Goal: Task Accomplishment & Management: Use online tool/utility

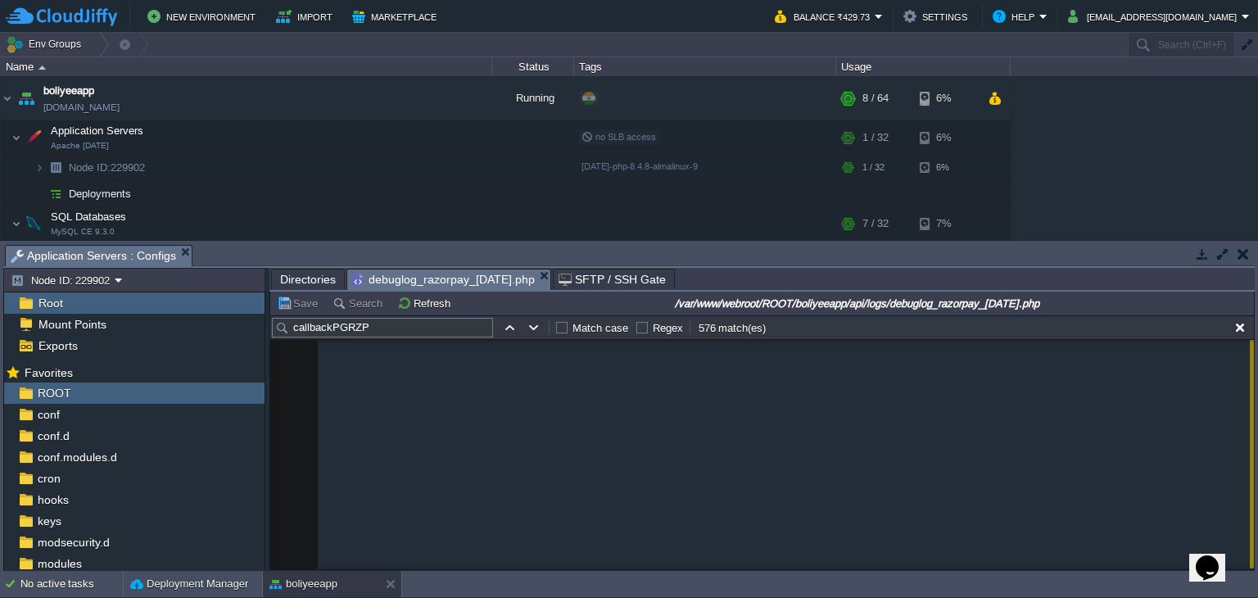
scroll to position [85536, 0]
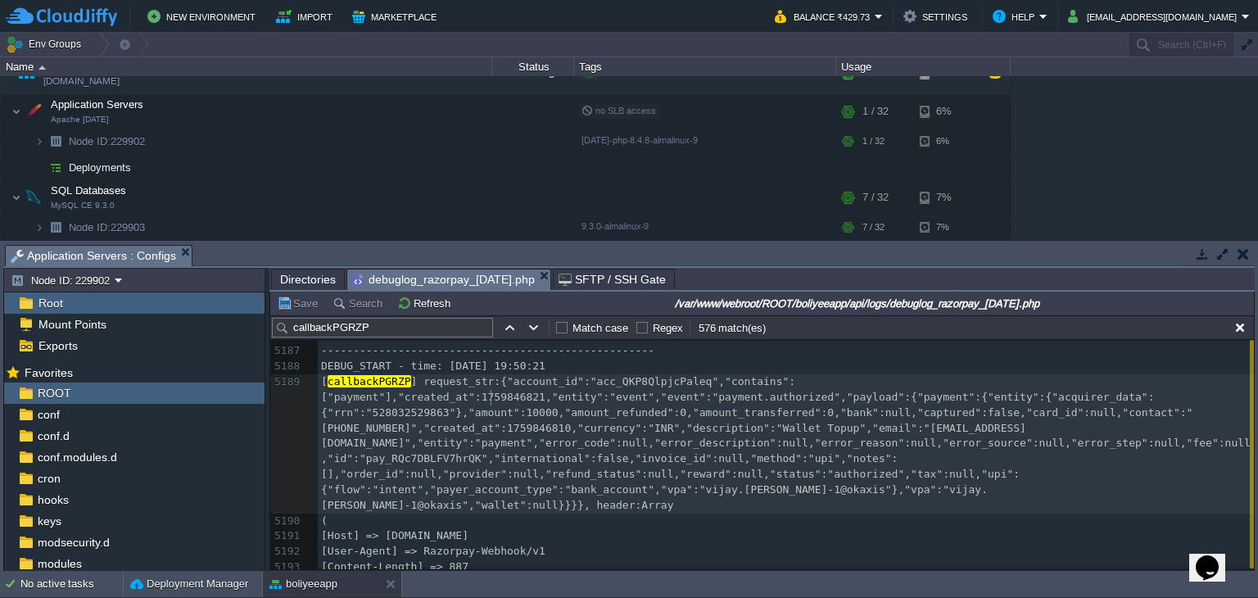
click at [491, 393] on div "x DEBUG_START - time: [DATE] 19:59:16 5176 ------------------------------------…" at bounding box center [786, 575] width 936 height 803
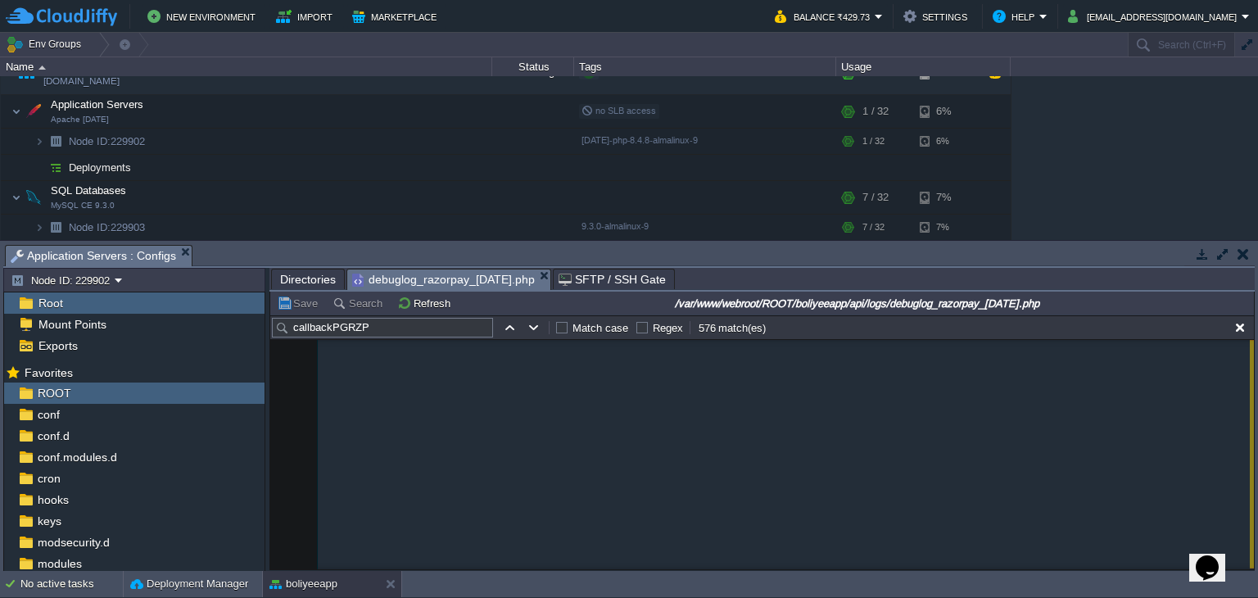
scroll to position [0, 0]
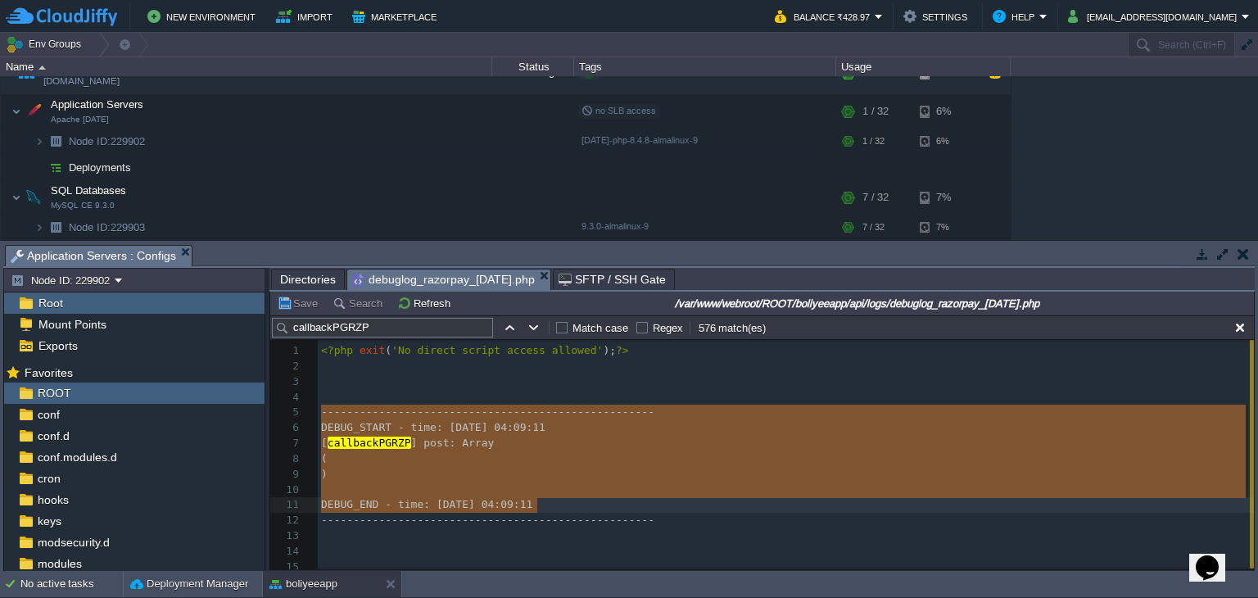
type textarea "---------------------------------------------------- DEBUG_START - time: [DATE]…"
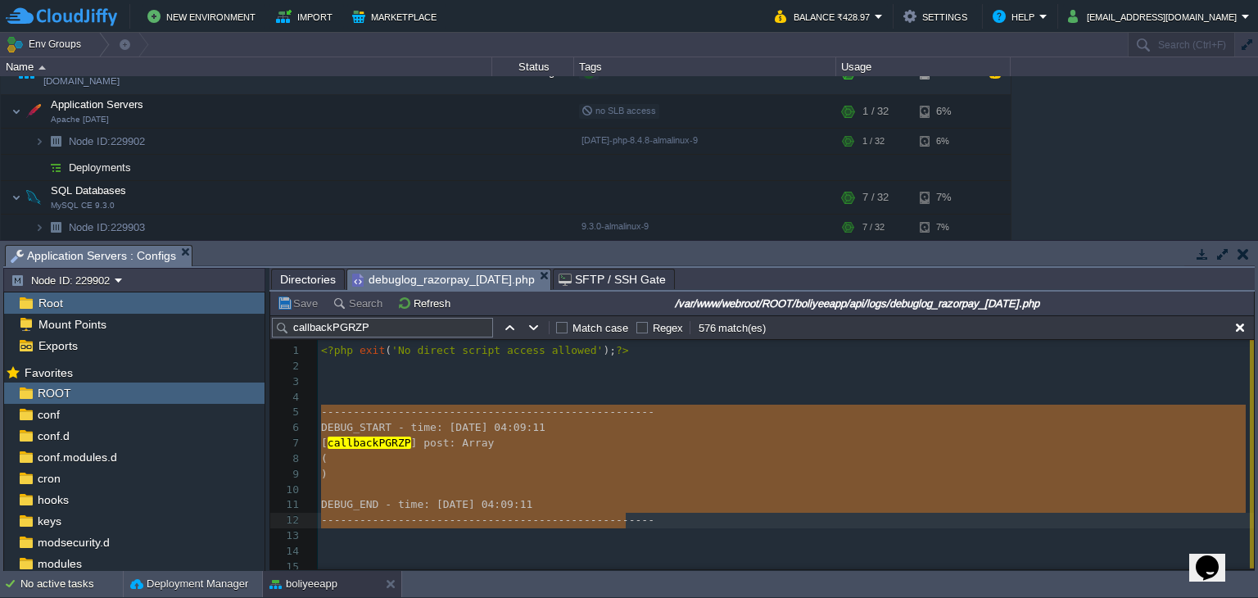
drag, startPoint x: 320, startPoint y: 416, endPoint x: 639, endPoint y: 523, distance: 335.9
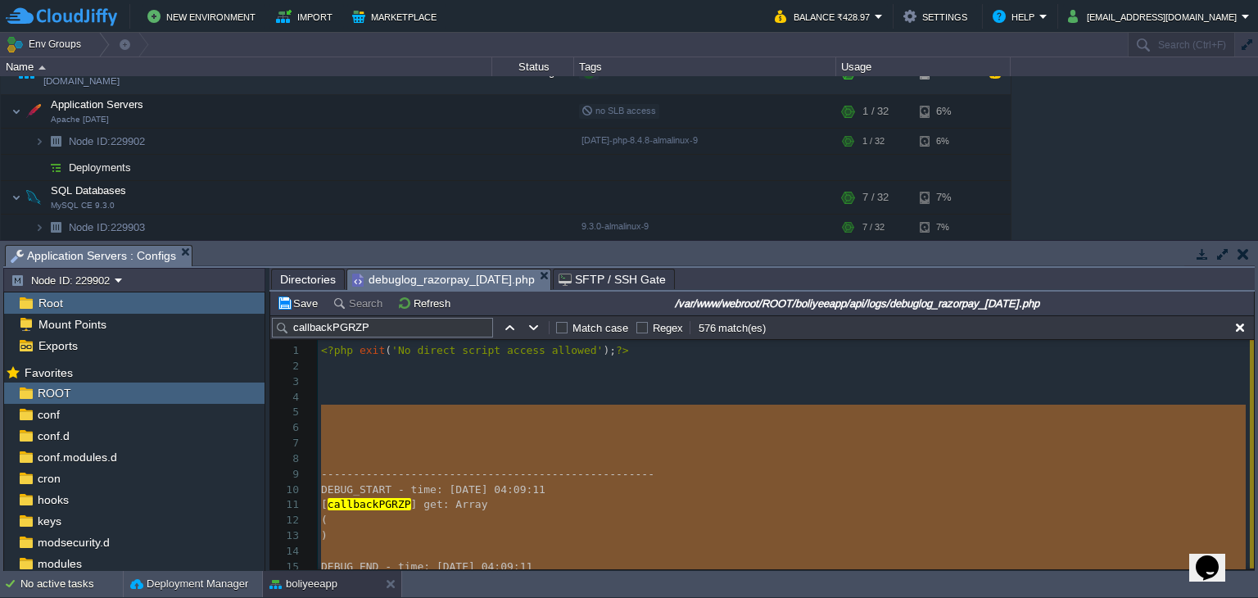
scroll to position [113, 0]
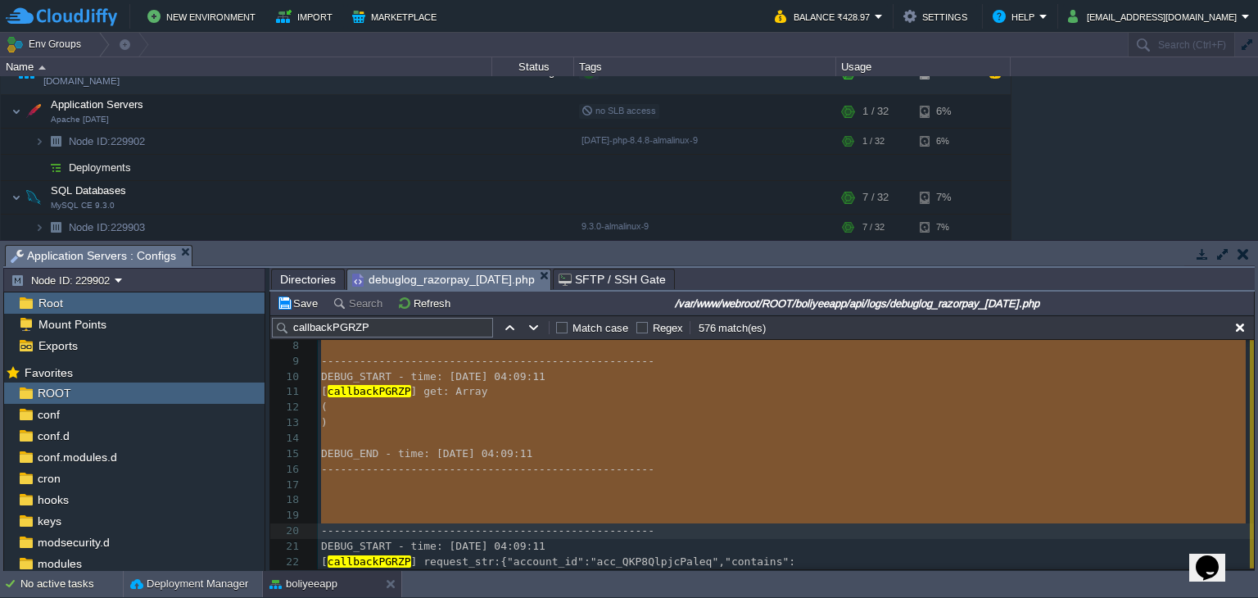
type textarea "---------------------------------------------------- DEBUG_START - time: [DATE]…"
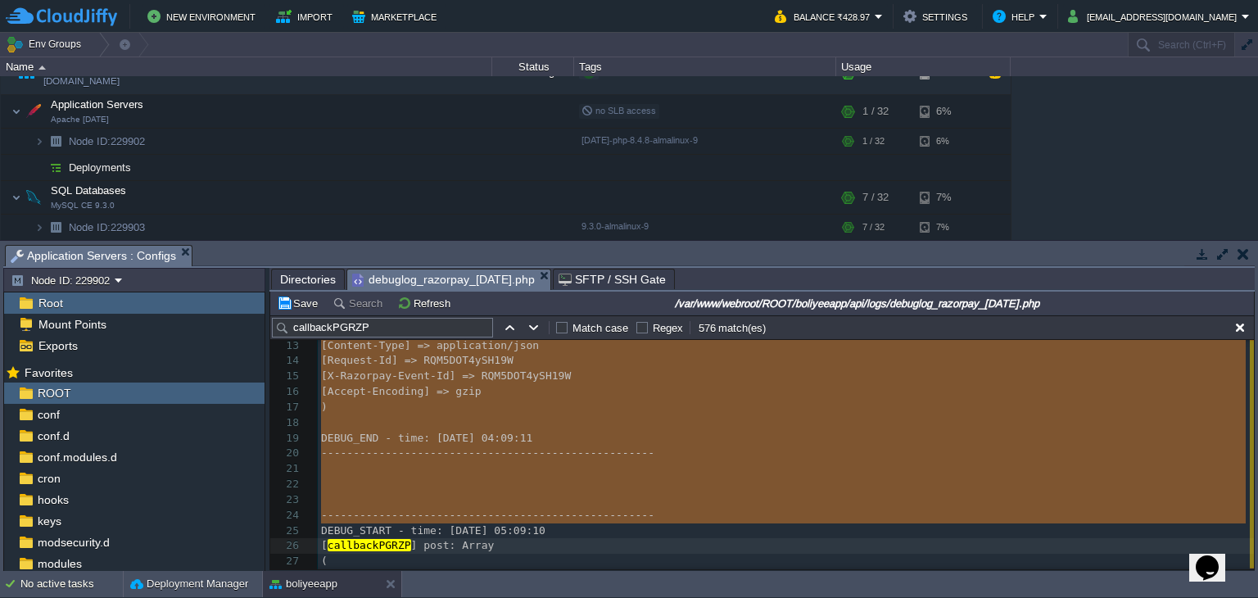
scroll to position [283, 0]
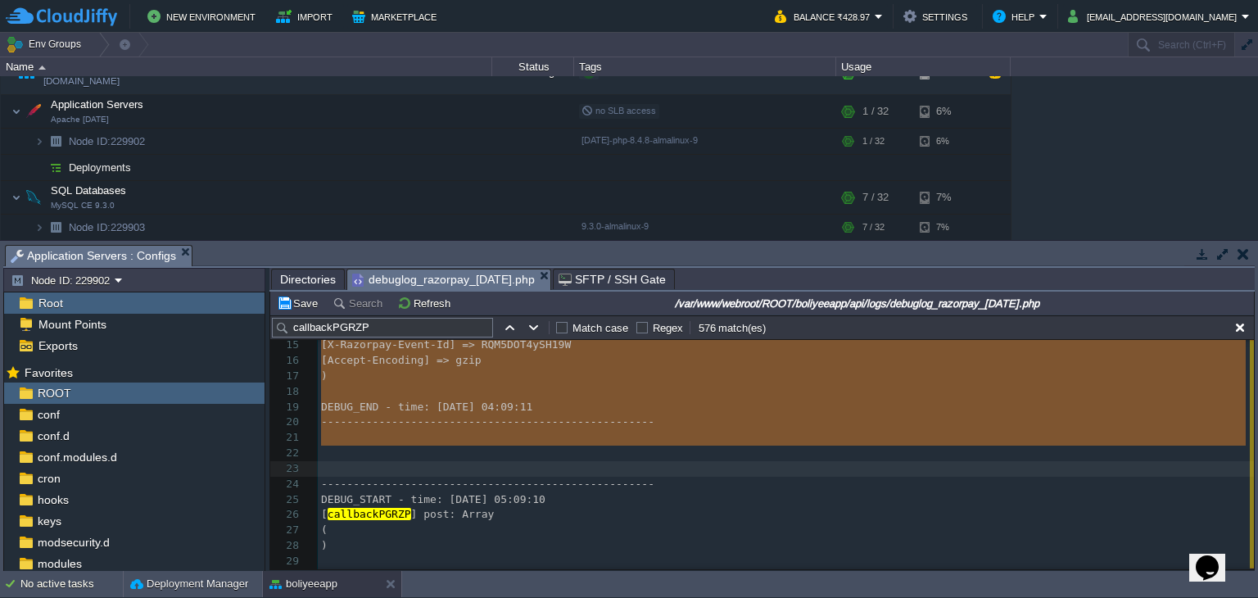
type textarea "-"
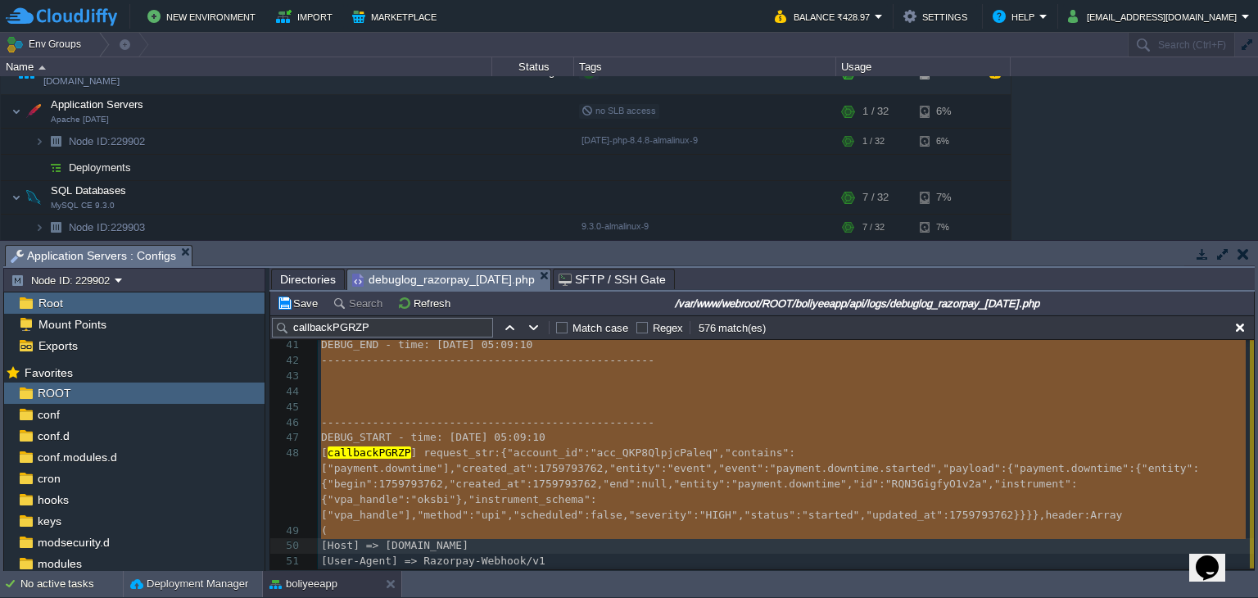
scroll to position [0, 0]
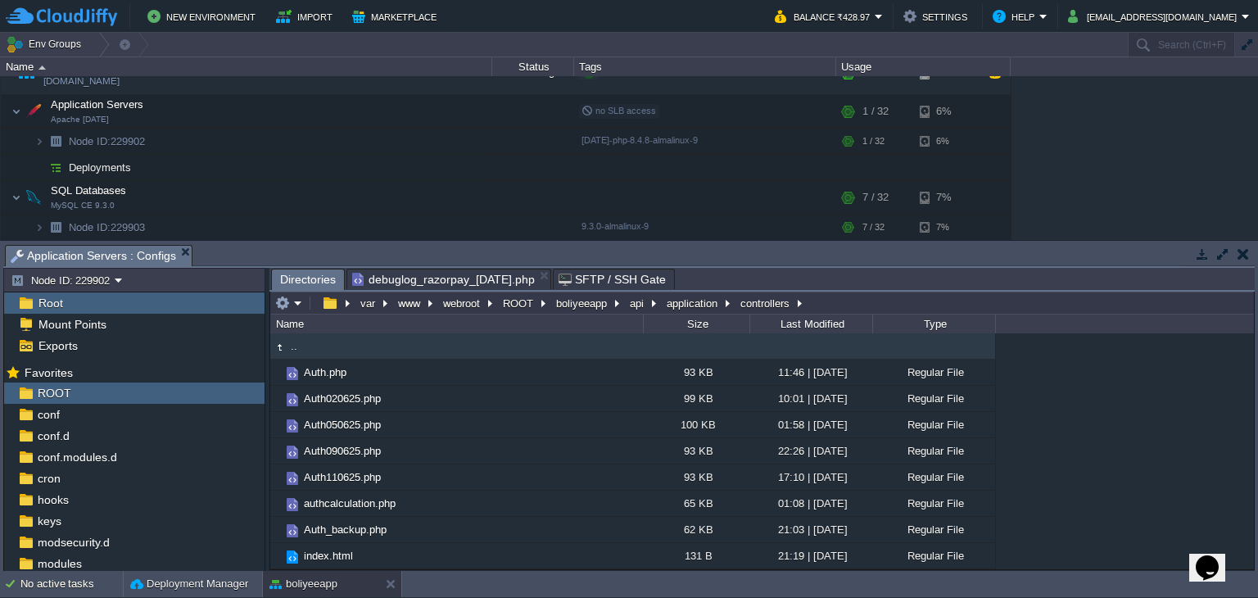
click at [309, 284] on span "Directories" at bounding box center [308, 279] width 56 height 20
click at [632, 307] on button "api" at bounding box center [637, 303] width 20 height 15
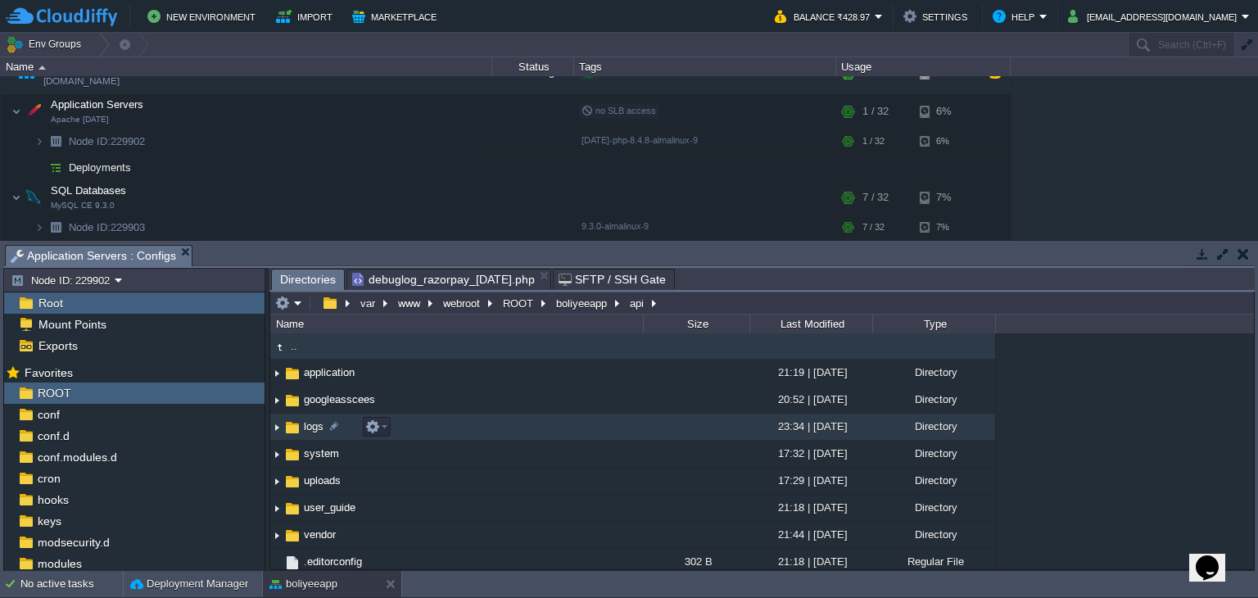
click at [309, 430] on span "logs" at bounding box center [313, 426] width 25 height 14
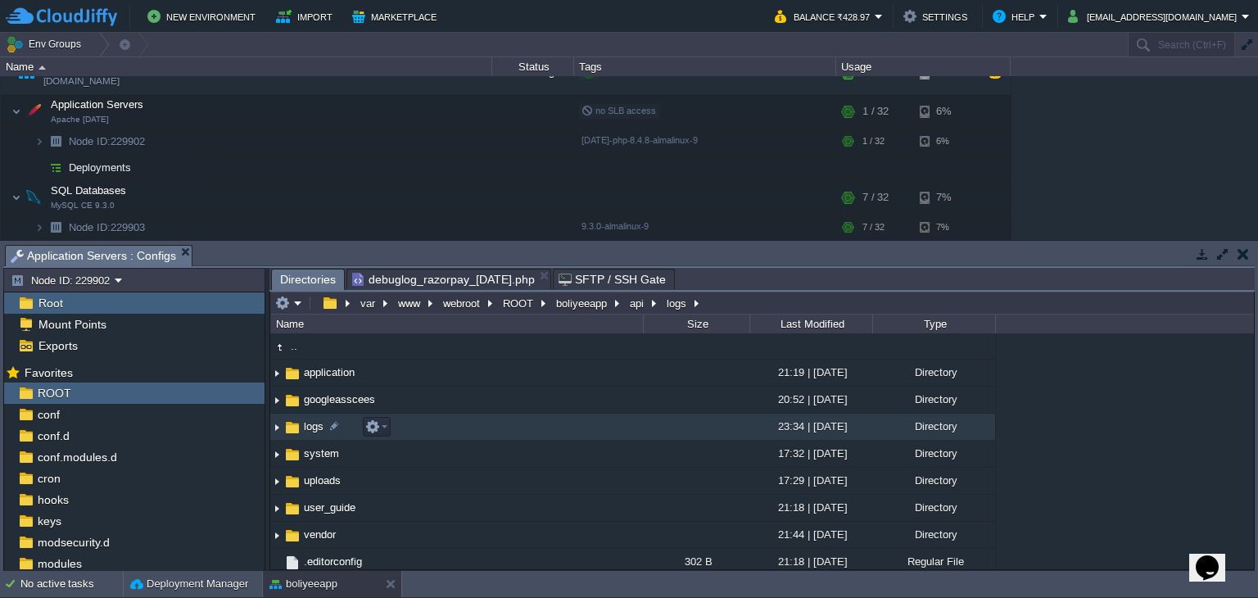
click at [309, 430] on span "logs" at bounding box center [313, 426] width 25 height 14
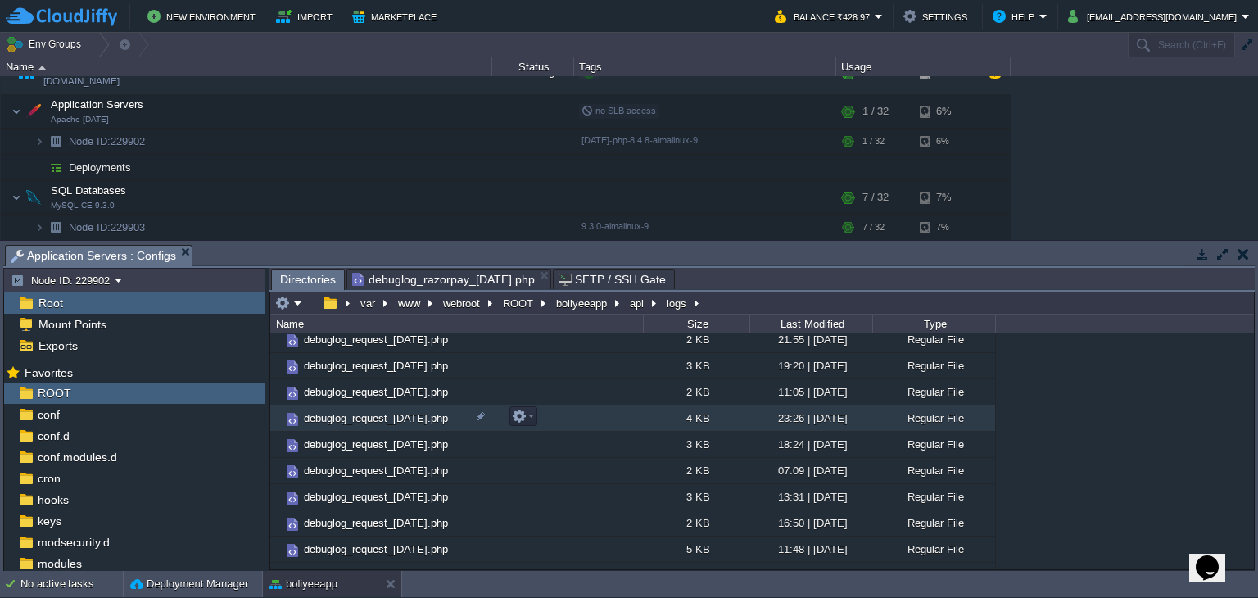
scroll to position [328, 0]
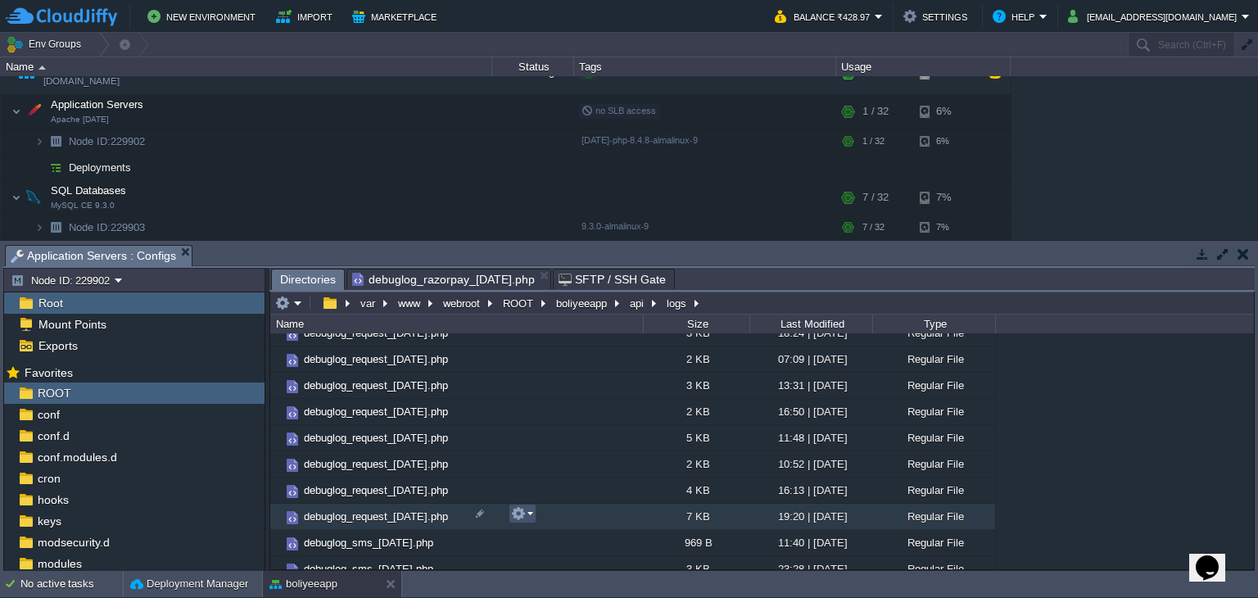
click at [522, 515] on button "button" at bounding box center [518, 513] width 15 height 15
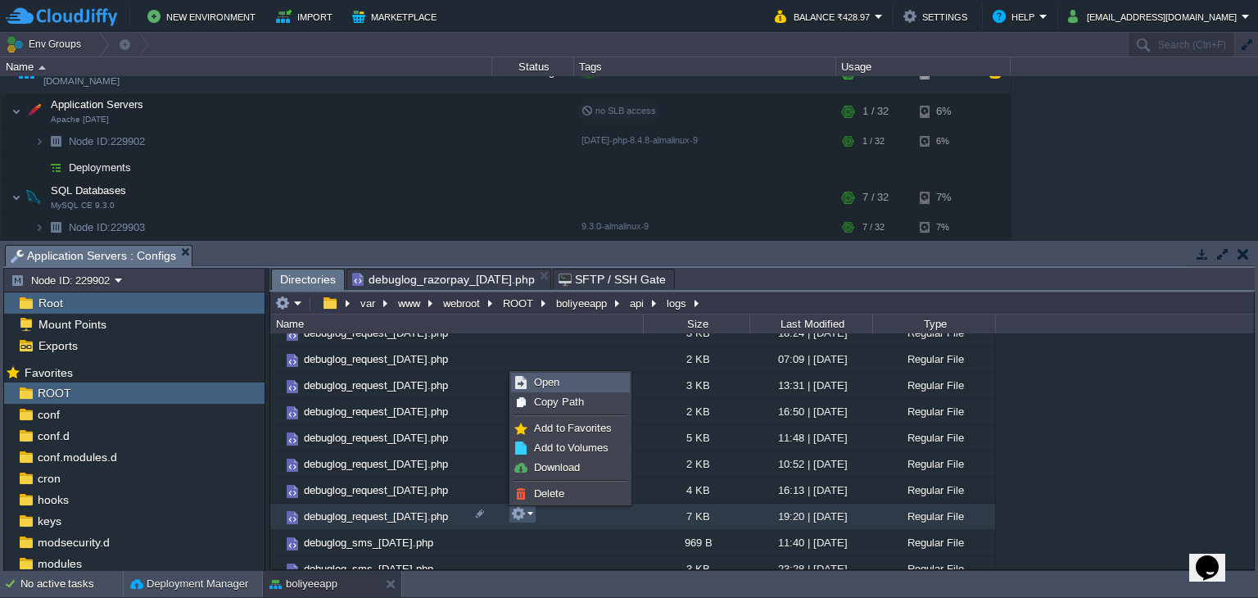
click at [563, 373] on link "Open" at bounding box center [570, 382] width 117 height 18
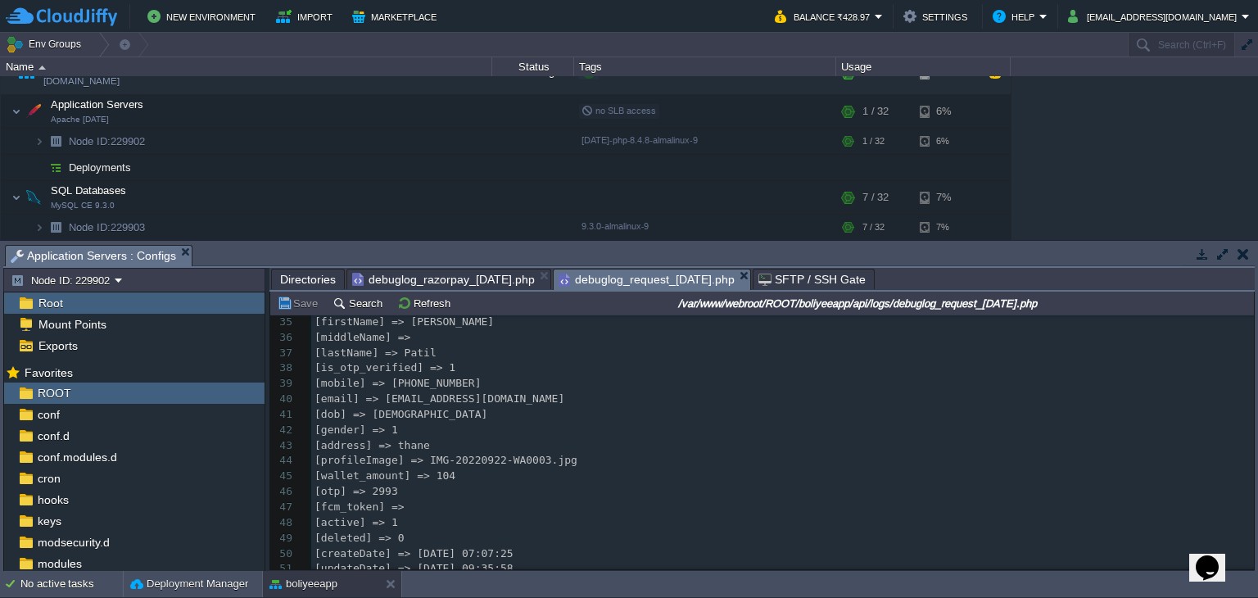
scroll to position [419, 0]
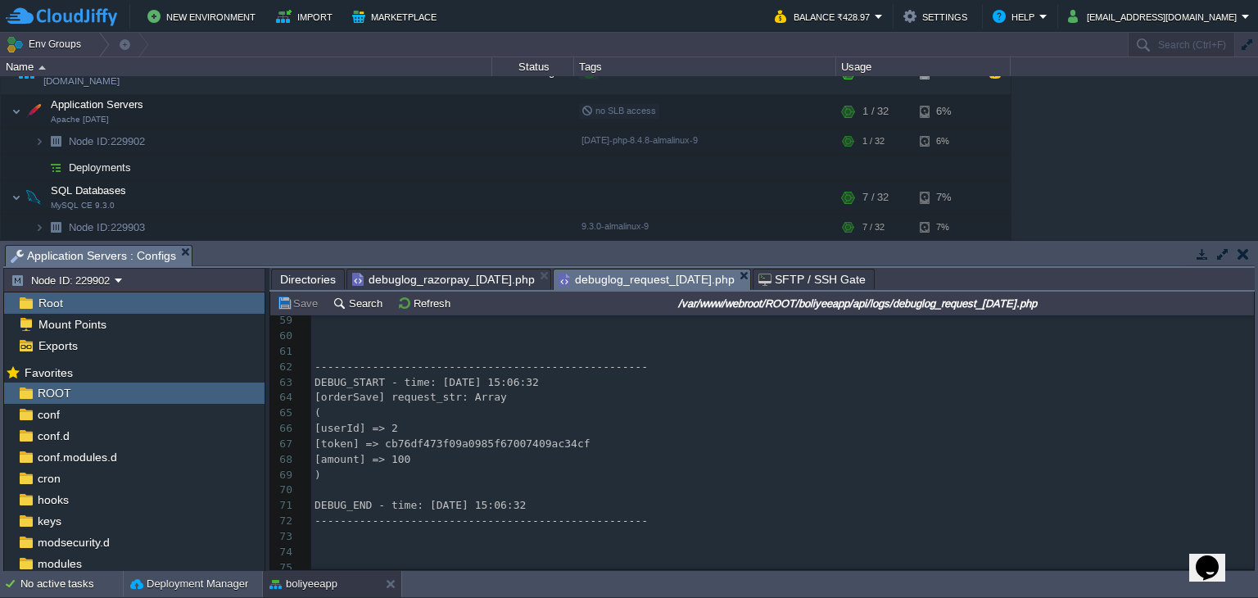
click at [437, 443] on div "275 <?php exit ( 'No direct script access allowed' ); ?> 41 [dob] => [DEMOGRAPH…" at bounding box center [782, 320] width 943 height 571
type textarea "cb76df473f09a0985f67007409ac34cf"
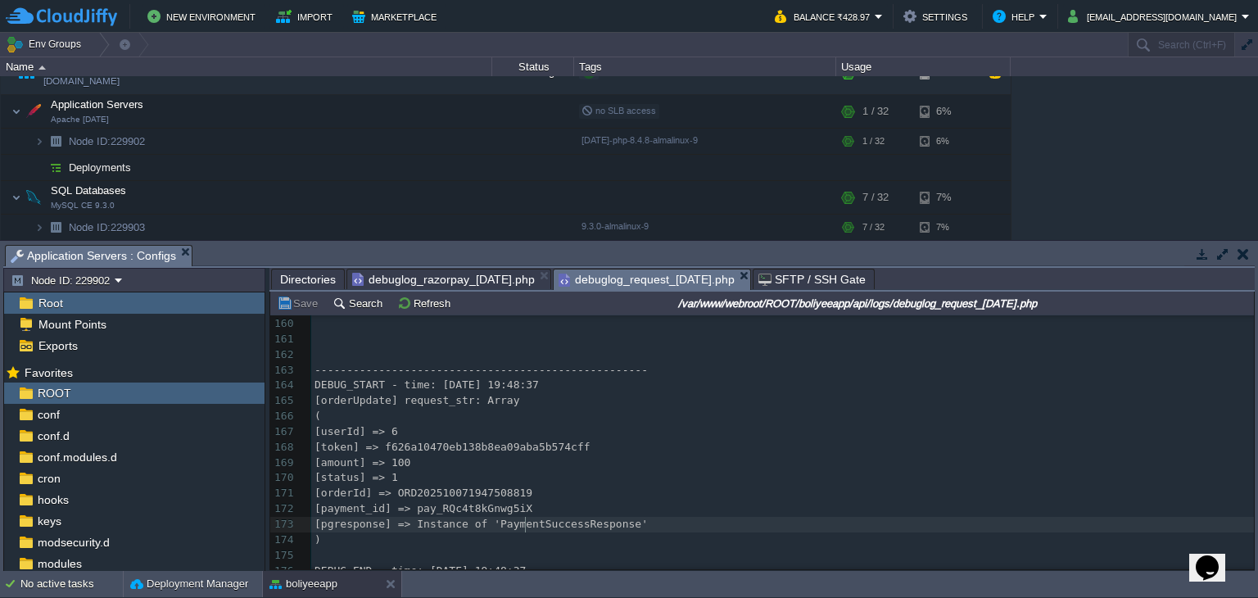
click at [527, 528] on div "x [token] => cb76df473f09a0985f67007409ac34cf 139 [createdById] => 0 140 [updat…" at bounding box center [782, 355] width 943 height 726
type textarea "PaymentSuccessResponse"
type textarea "pay_RQc4t8kGnwg5iX"
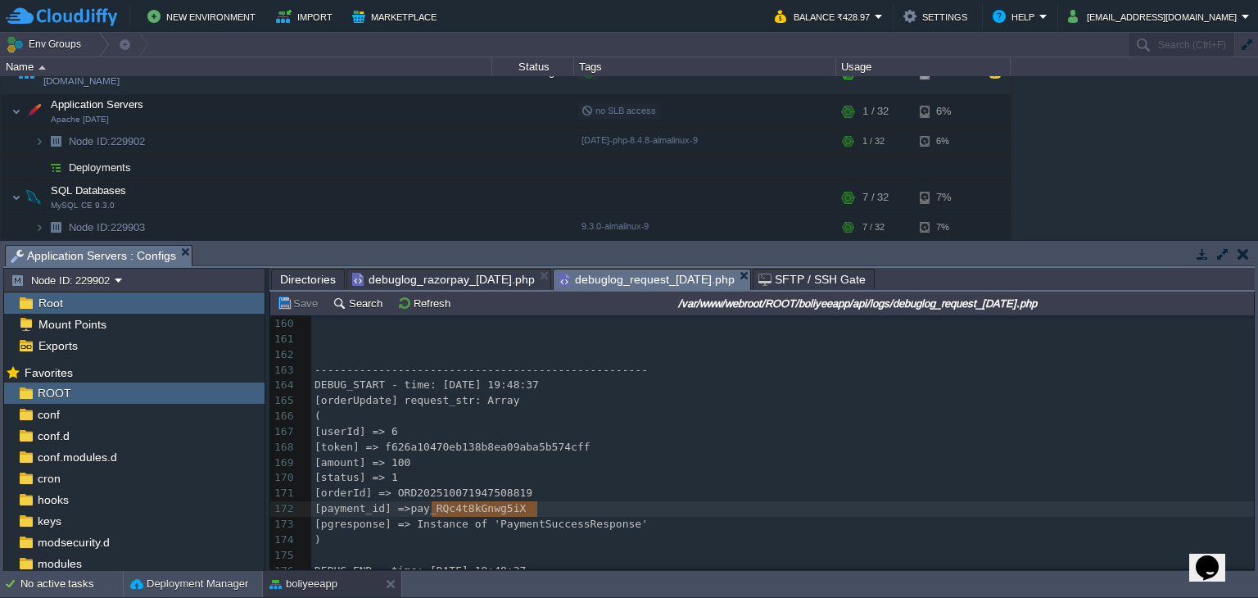
drag, startPoint x: 432, startPoint y: 515, endPoint x: 534, endPoint y: 513, distance: 101.6
click at [499, 276] on span "debuglog_razorpay_[DATE].php" at bounding box center [443, 279] width 183 height 20
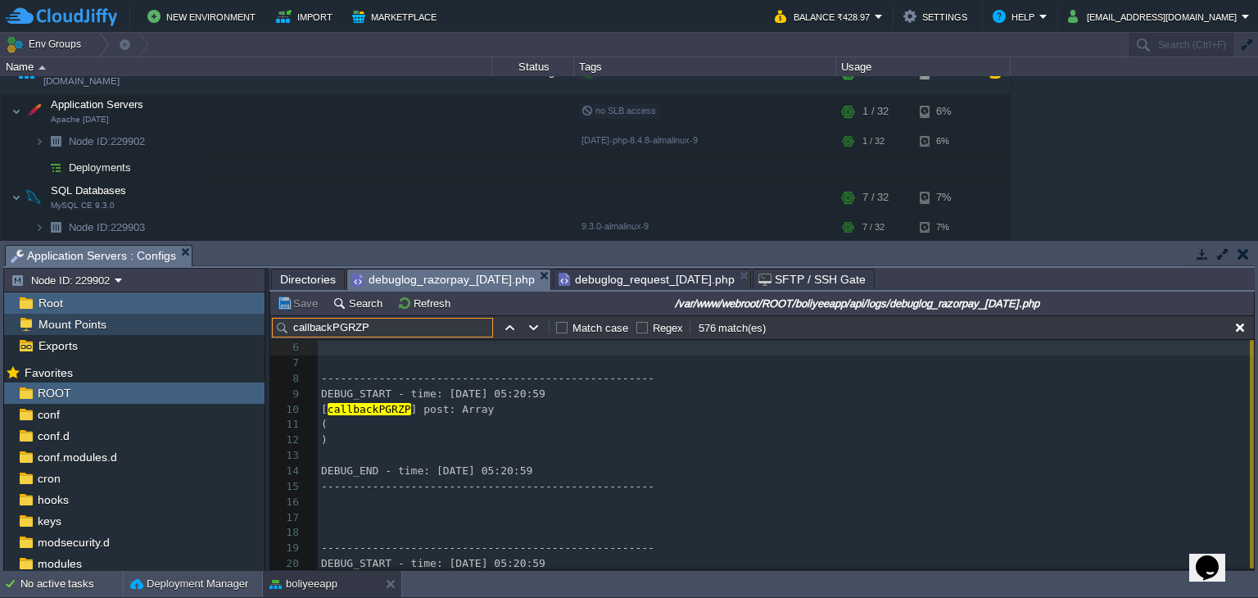
drag, startPoint x: 382, startPoint y: 323, endPoint x: 255, endPoint y: 326, distance: 127.8
click at [256, 328] on div "Node ID: 229902 Root Mount Points Exports Mark the most frequently used files a…" at bounding box center [628, 419] width 1251 height 303
paste input "pay_RQc4t8kGnwg5iX"
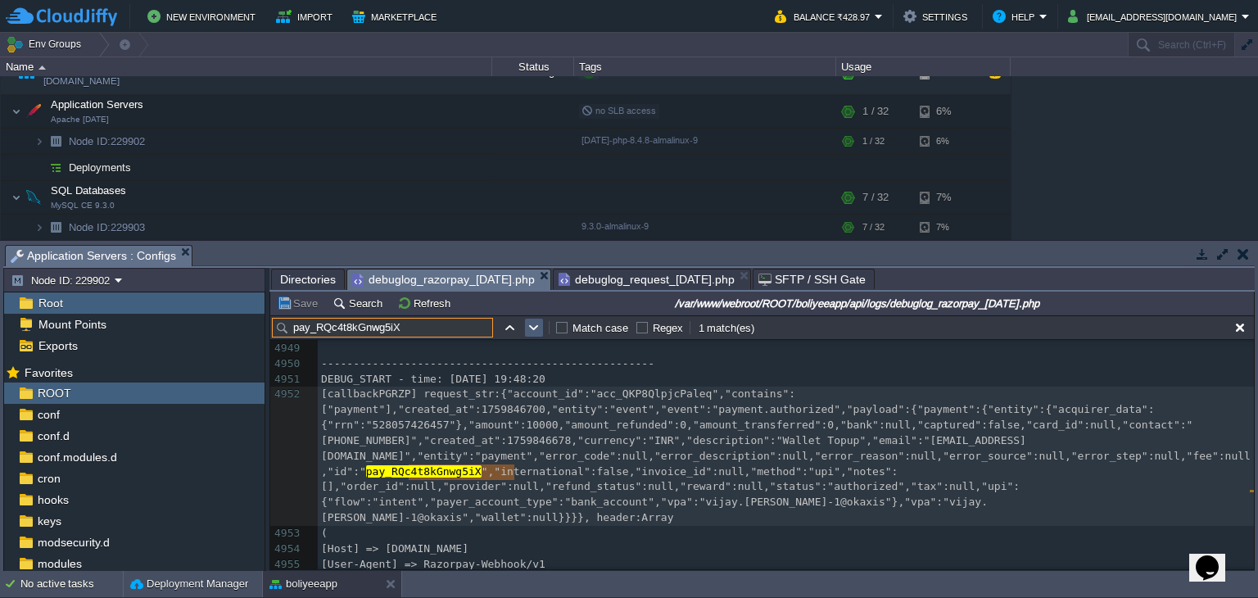
type input "pay_RQc4t8kGnwg5iX"
click at [539, 333] on button "button" at bounding box center [534, 327] width 15 height 15
type textarea "pay_RQc4t8kGnwg5iX"
click at [539, 333] on button "button" at bounding box center [534, 327] width 15 height 15
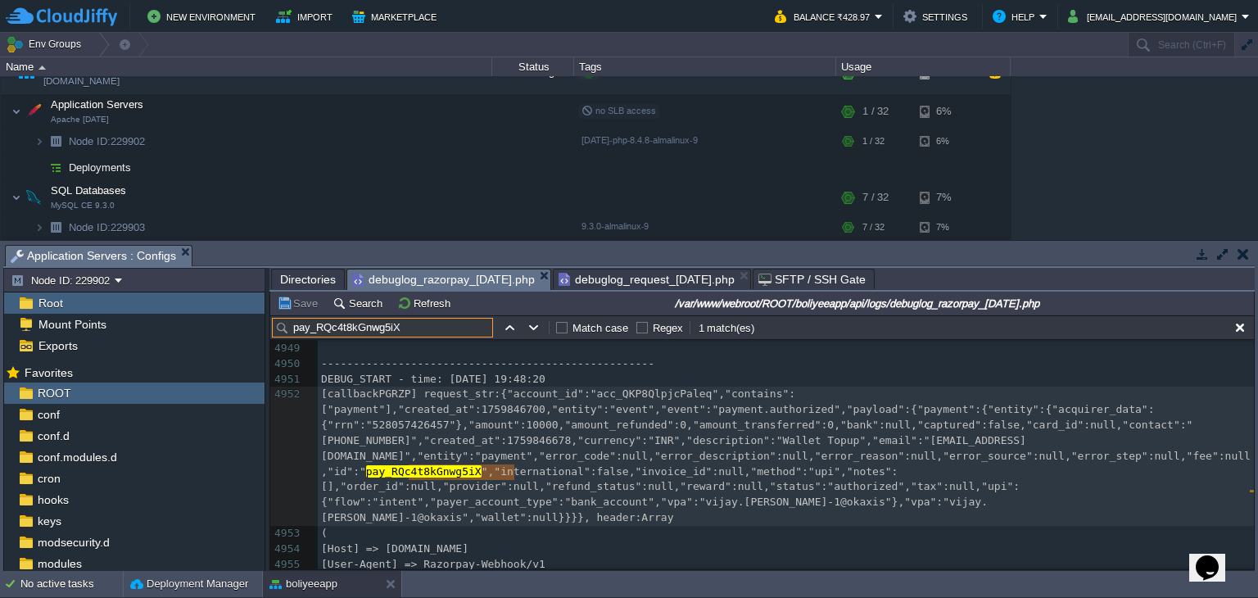
click at [412, 329] on input "pay_RQc4t8kGnwg5iX" at bounding box center [382, 328] width 221 height 20
click at [532, 328] on button "button" at bounding box center [534, 327] width 15 height 15
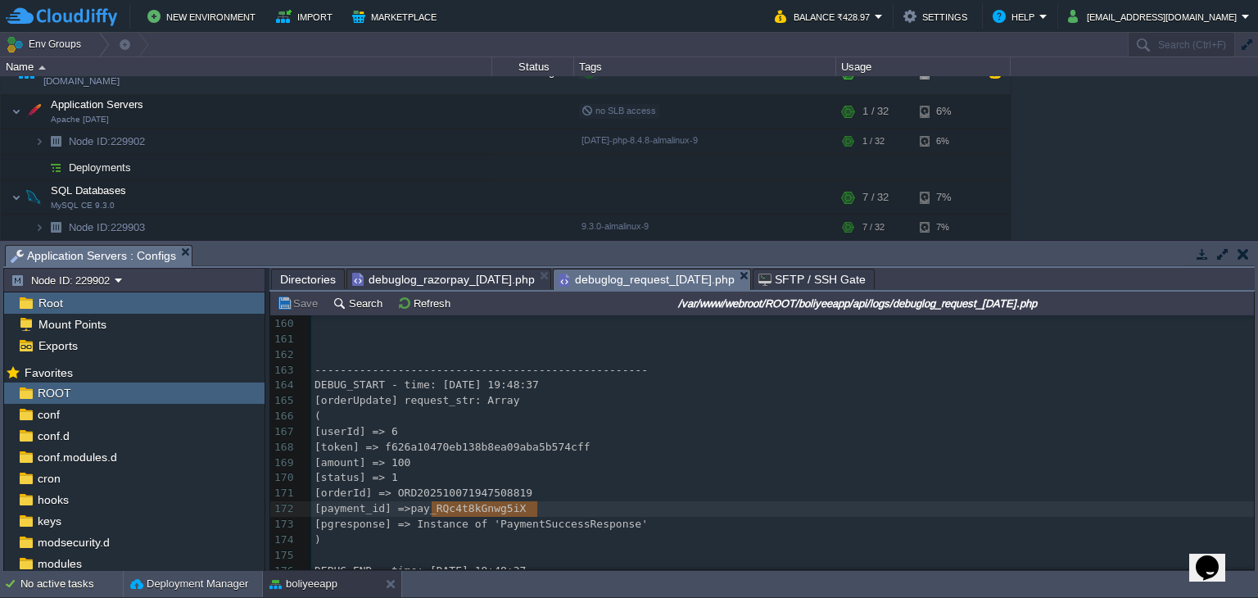
click at [725, 280] on span "debuglog_request_[DATE].php" at bounding box center [647, 279] width 176 height 20
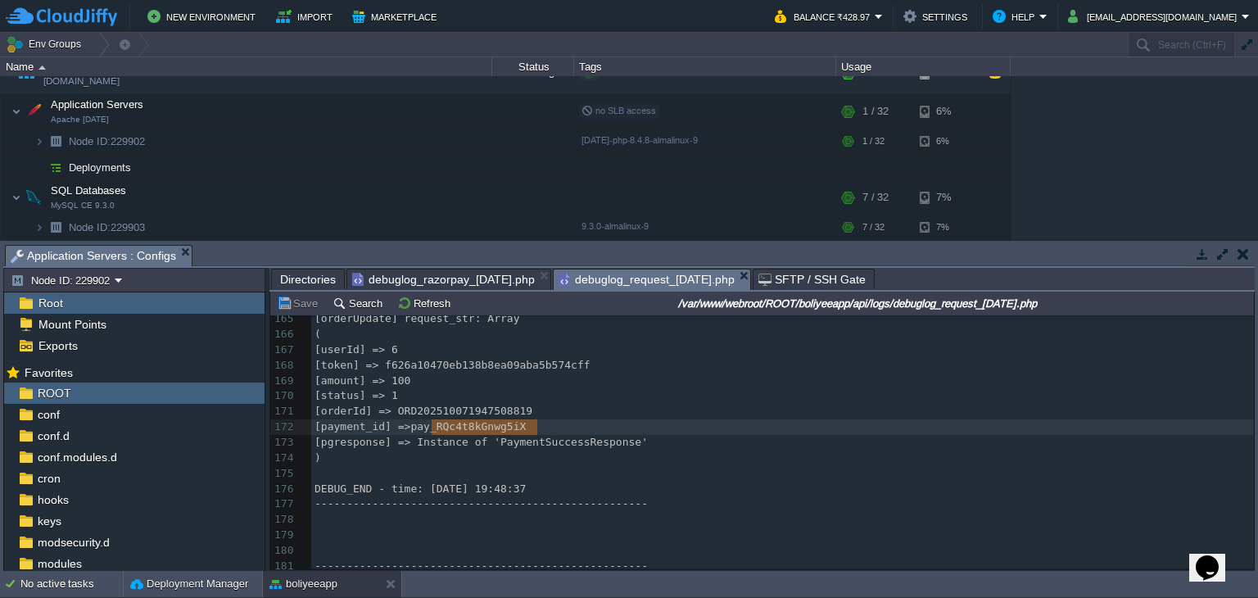
scroll to position [2458, 0]
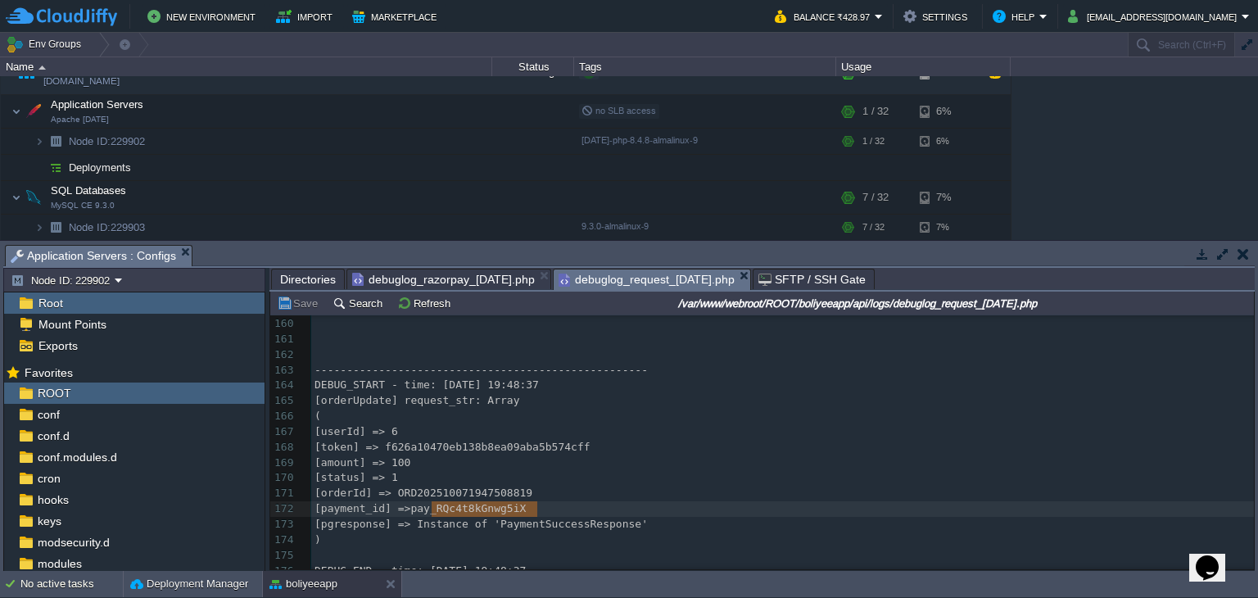
click at [590, 525] on div "x [token] => cb76df473f09a0985f67007409ac34cf 139 [createdById] => 0 140 [updat…" at bounding box center [782, 439] width 943 height 895
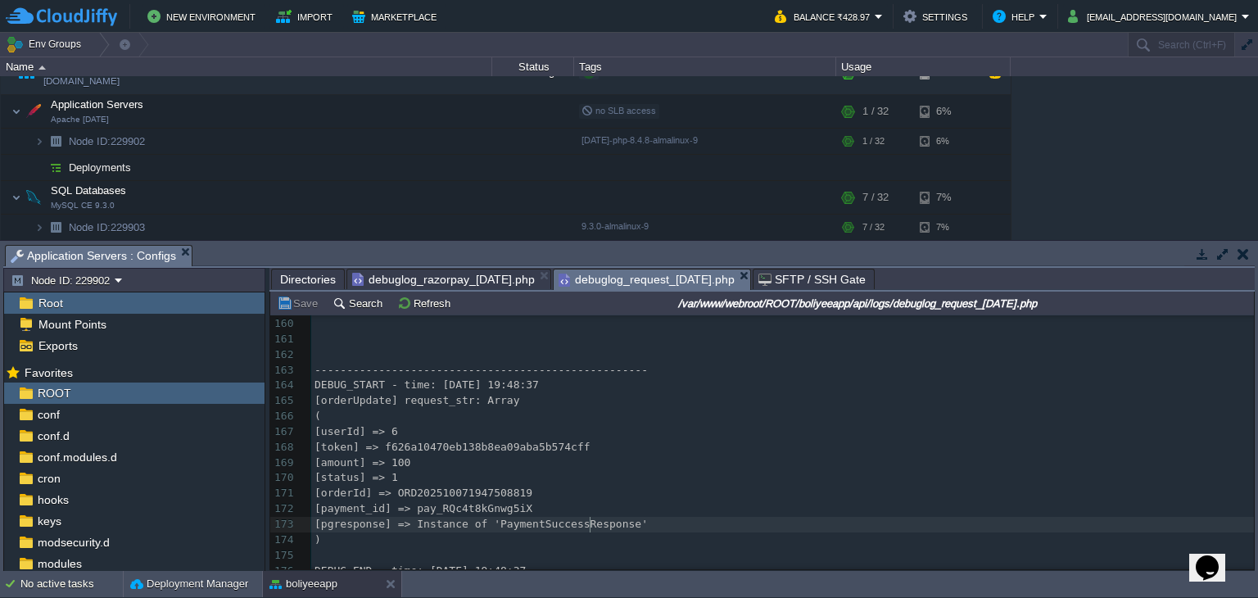
type textarea "PaymentSuccessResponse"
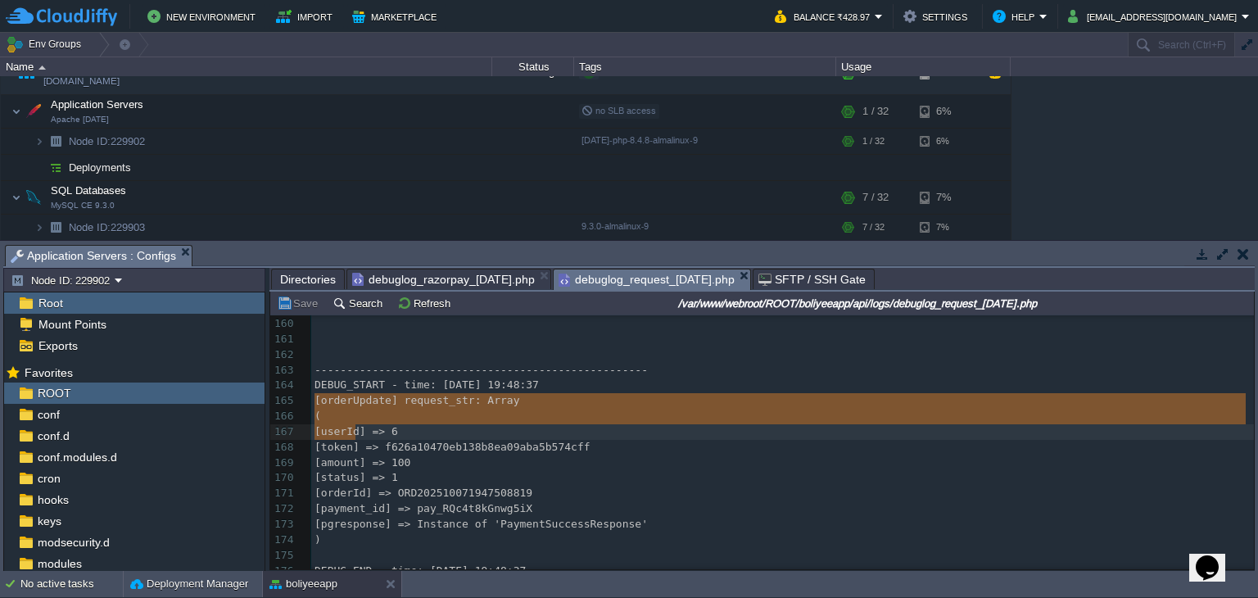
type textarea "[orderUpdate] request_str: Array ( [use"
drag, startPoint x: 314, startPoint y: 397, endPoint x: 359, endPoint y: 433, distance: 57.7
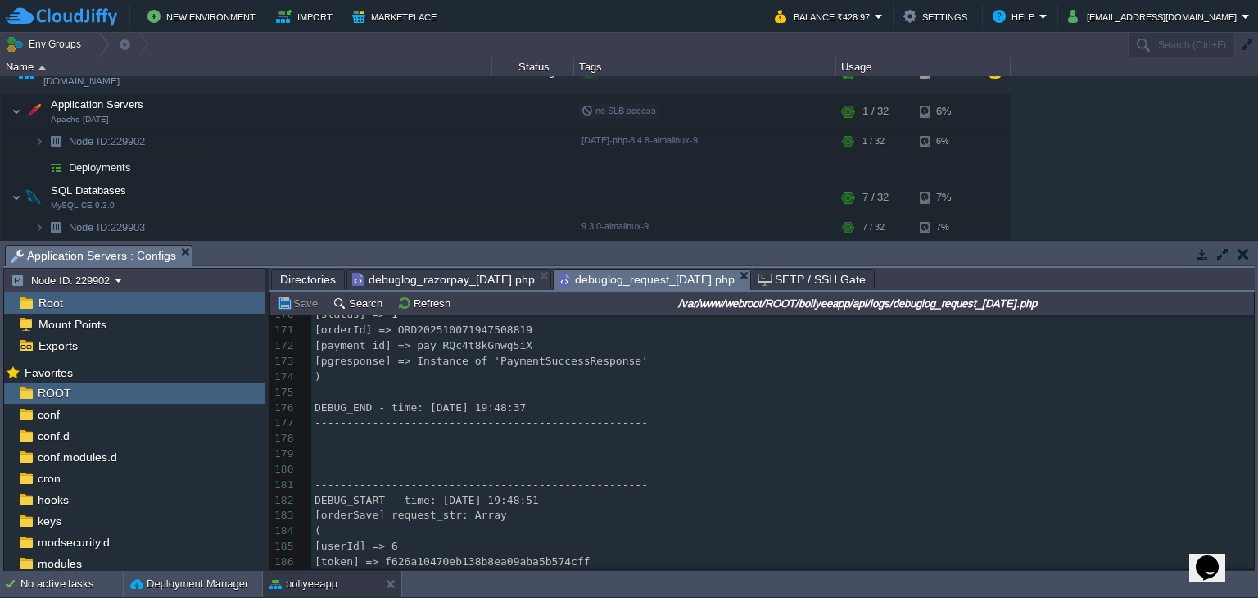
scroll to position [2620, 0]
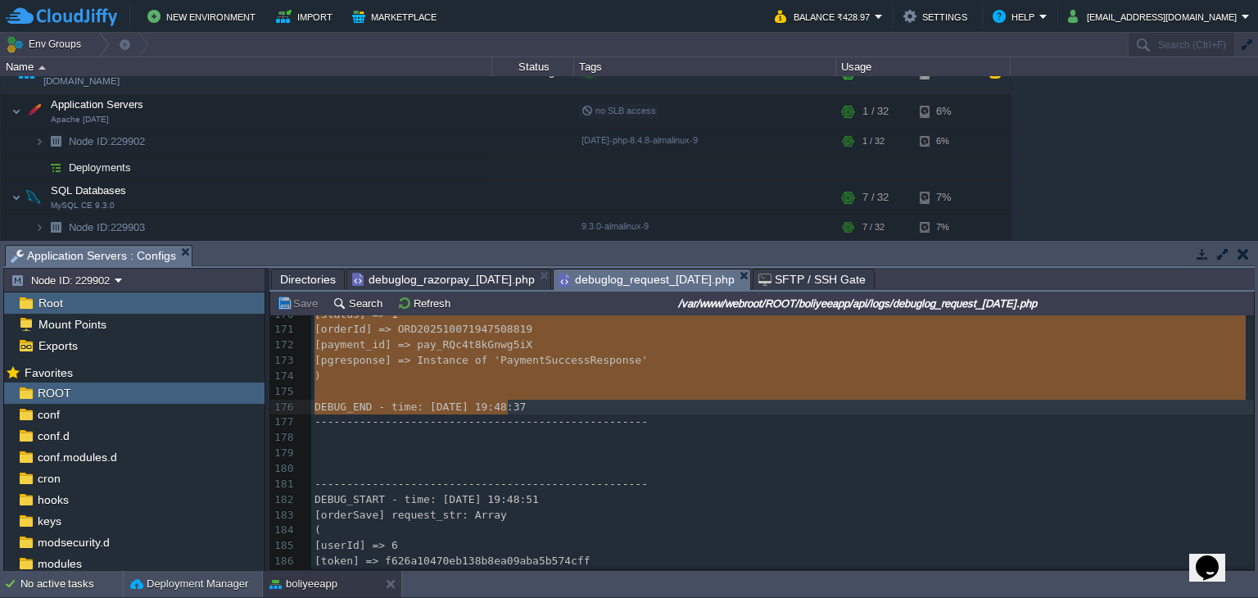
type textarea "DEBUG_START - time: [DATE] 19:48:37 [orderUpdate] request_str: Array ( [userId]…"
drag, startPoint x: 317, startPoint y: 384, endPoint x: 553, endPoint y: 407, distance: 237.0
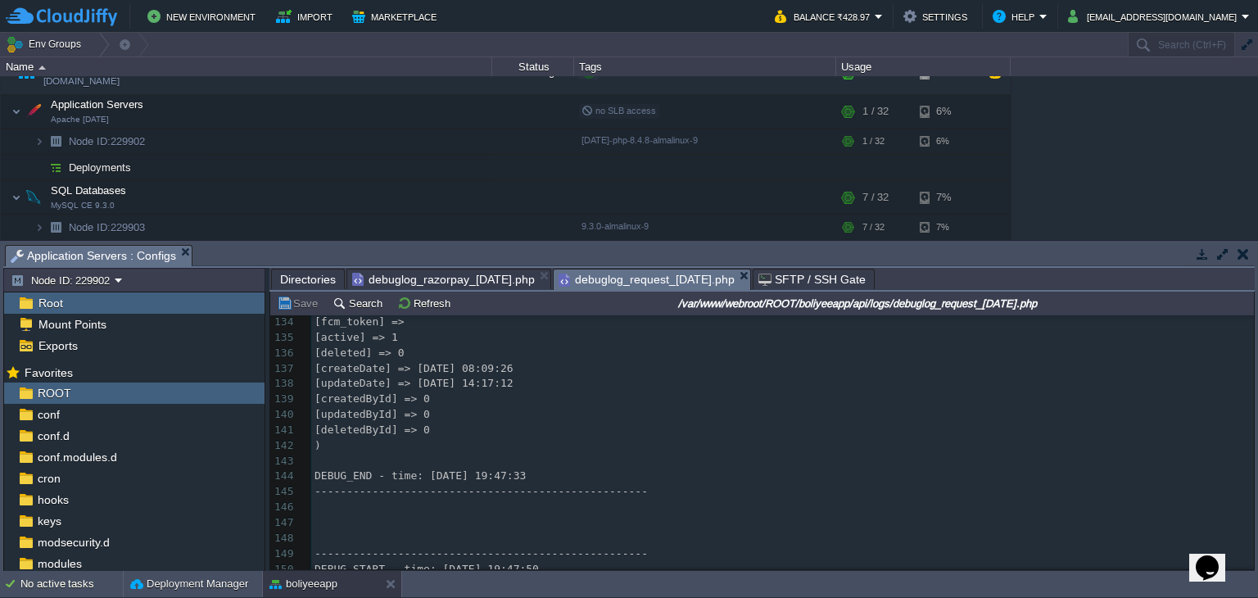
scroll to position [2047, 0]
click at [493, 280] on span "debuglog_razorpay_[DATE].php" at bounding box center [443, 279] width 183 height 20
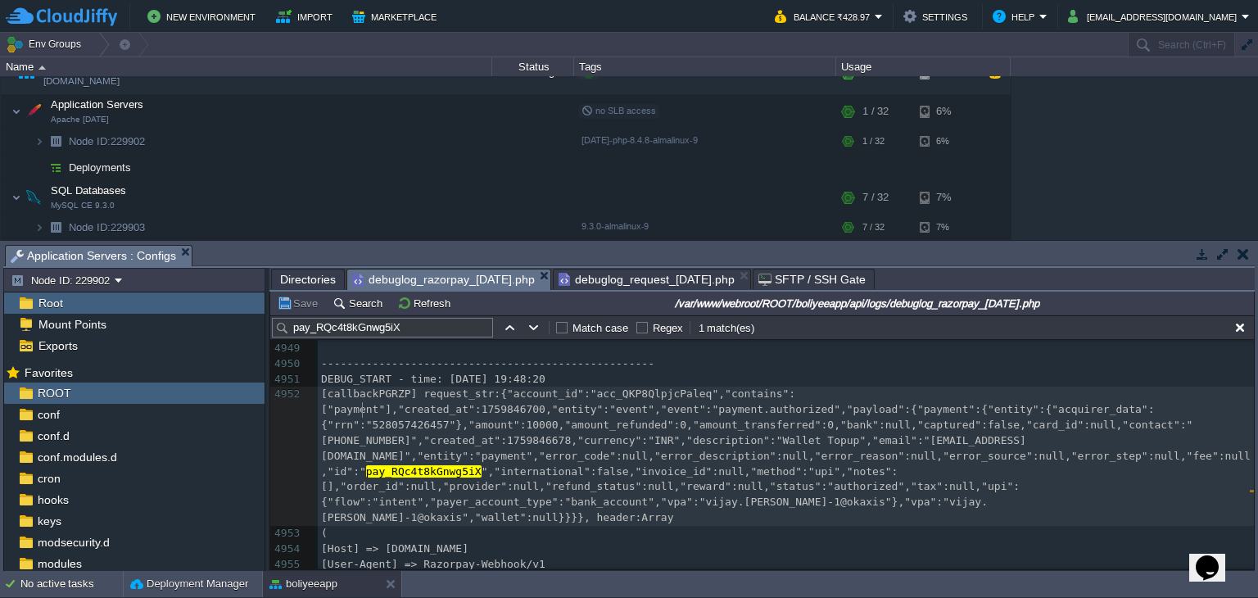
type textarea "payment"
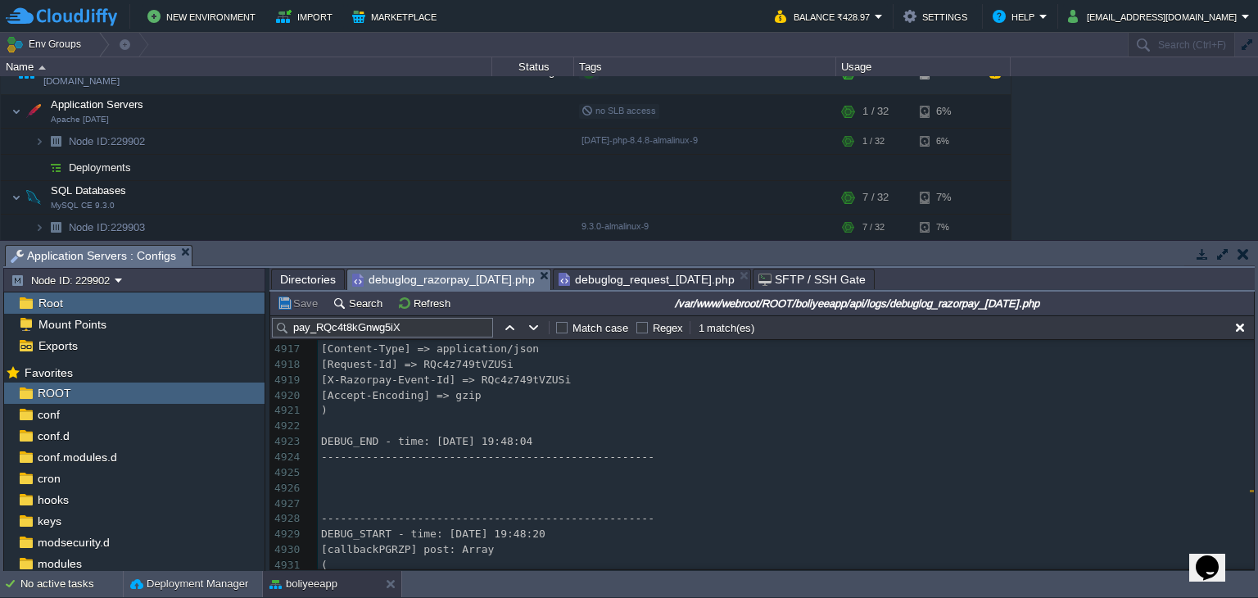
scroll to position [81162, 0]
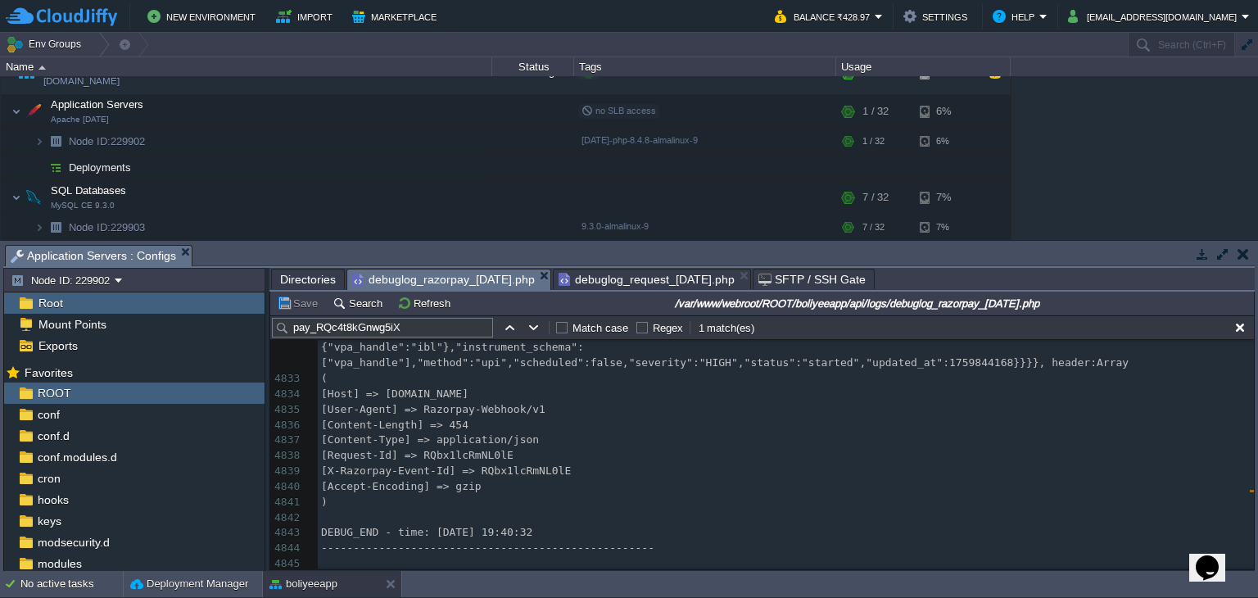
type textarea "-"
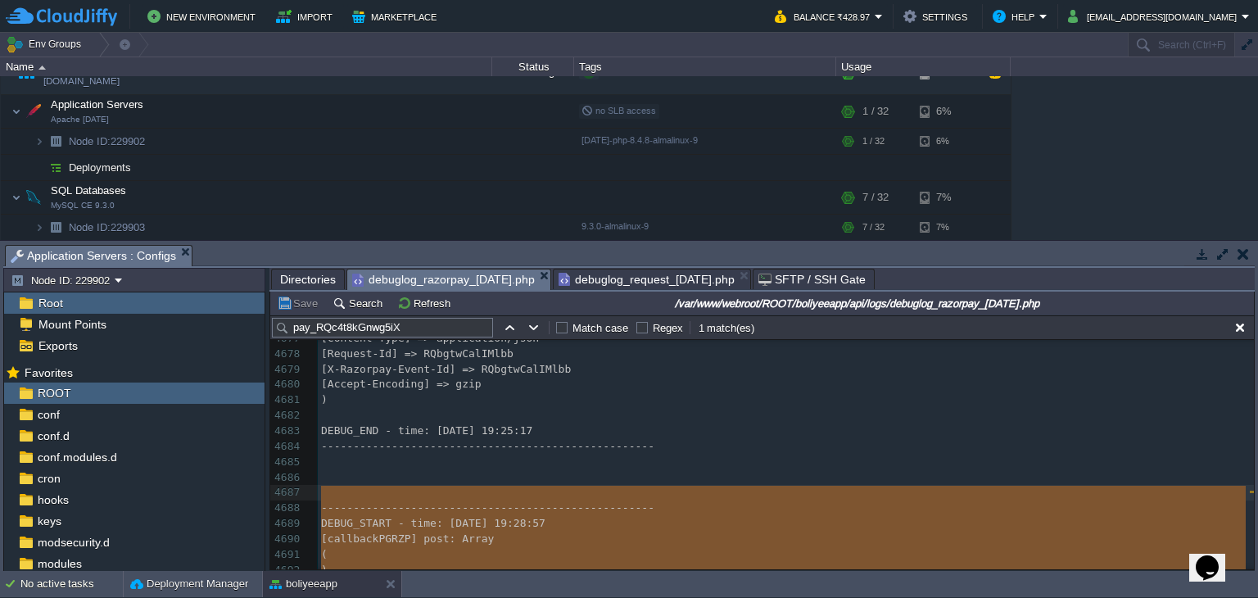
drag, startPoint x: 644, startPoint y: 548, endPoint x: 365, endPoint y: 492, distance: 284.0
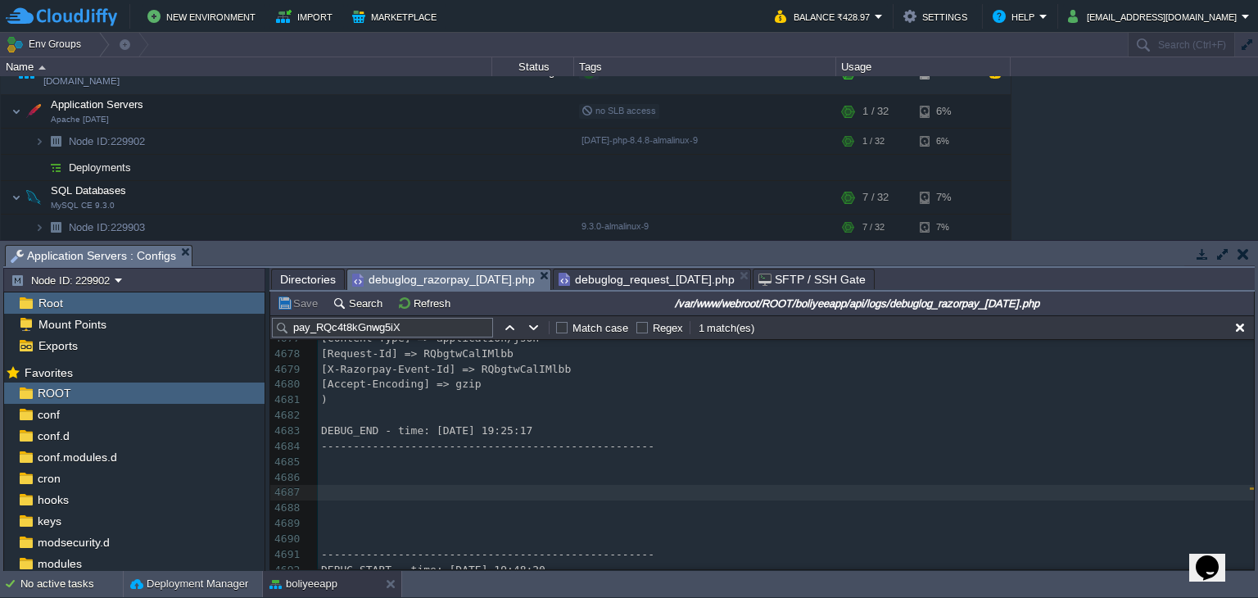
click at [298, 278] on span "Directories" at bounding box center [308, 279] width 56 height 20
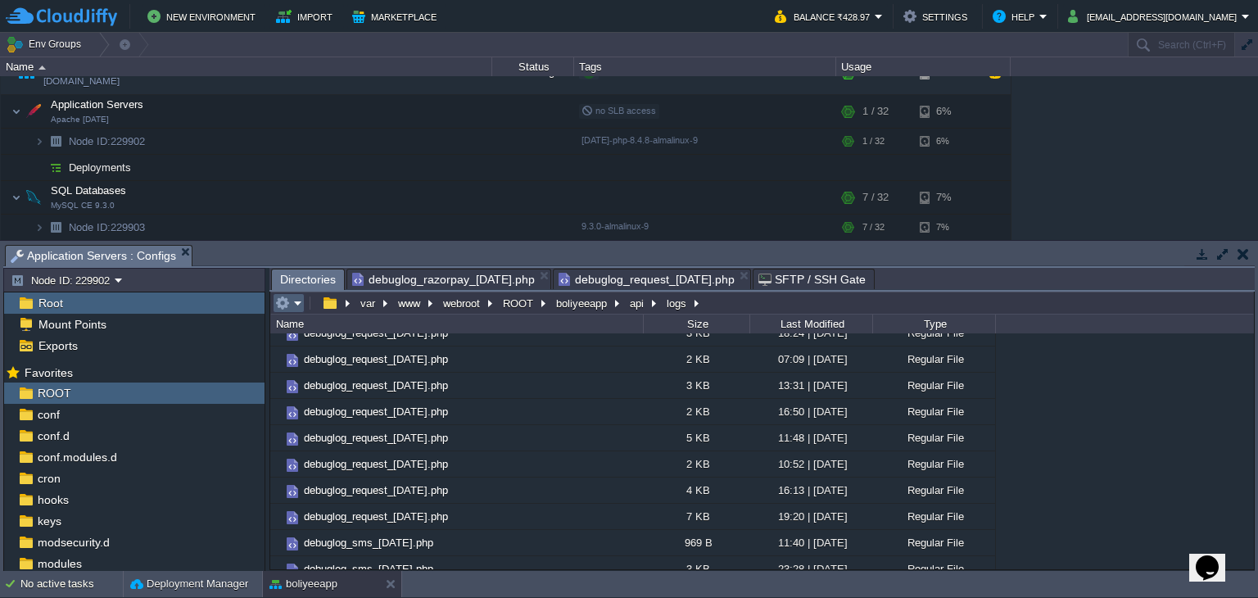
click at [282, 303] on button "button" at bounding box center [282, 303] width 15 height 15
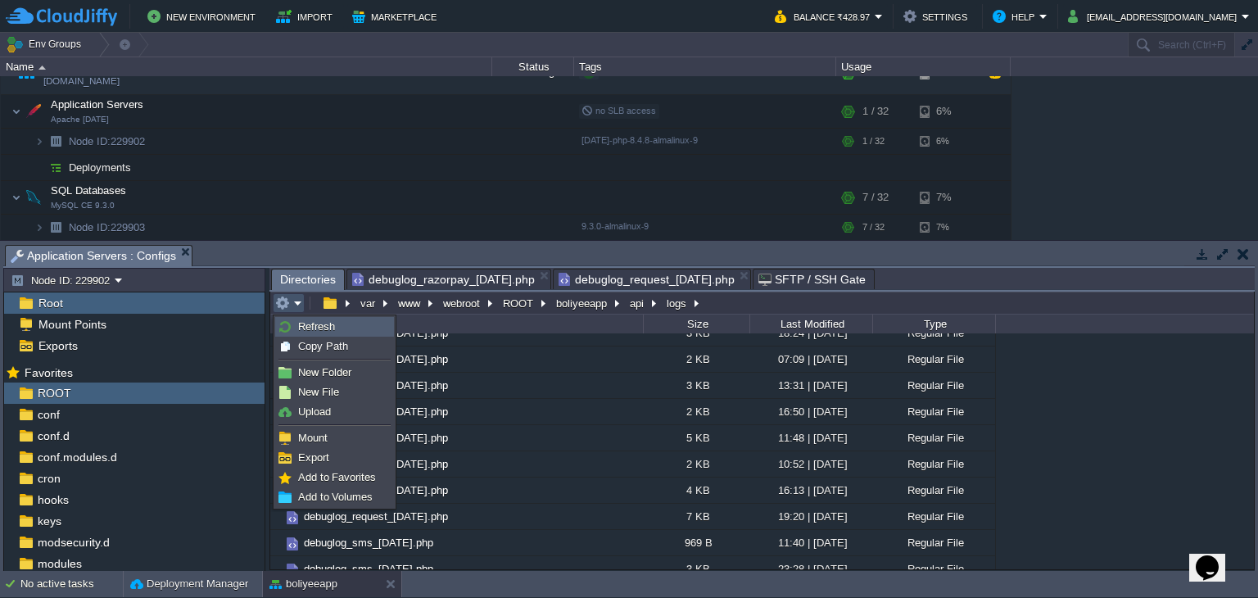
click at [300, 324] on span "Refresh" at bounding box center [316, 326] width 37 height 12
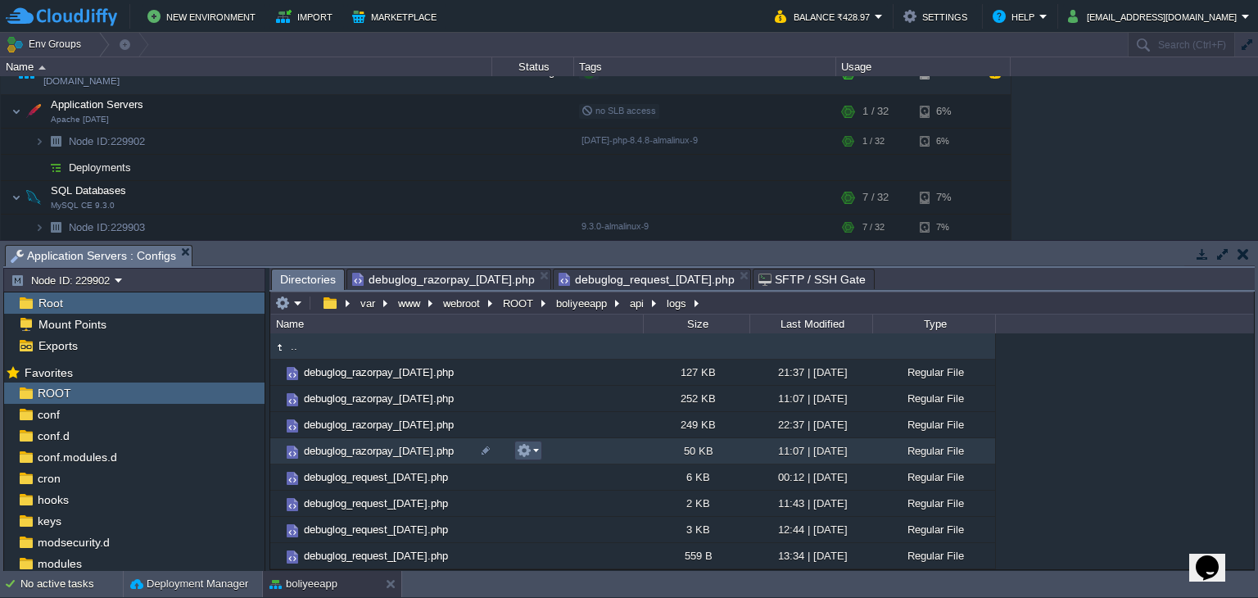
click at [527, 447] on button "button" at bounding box center [524, 450] width 15 height 15
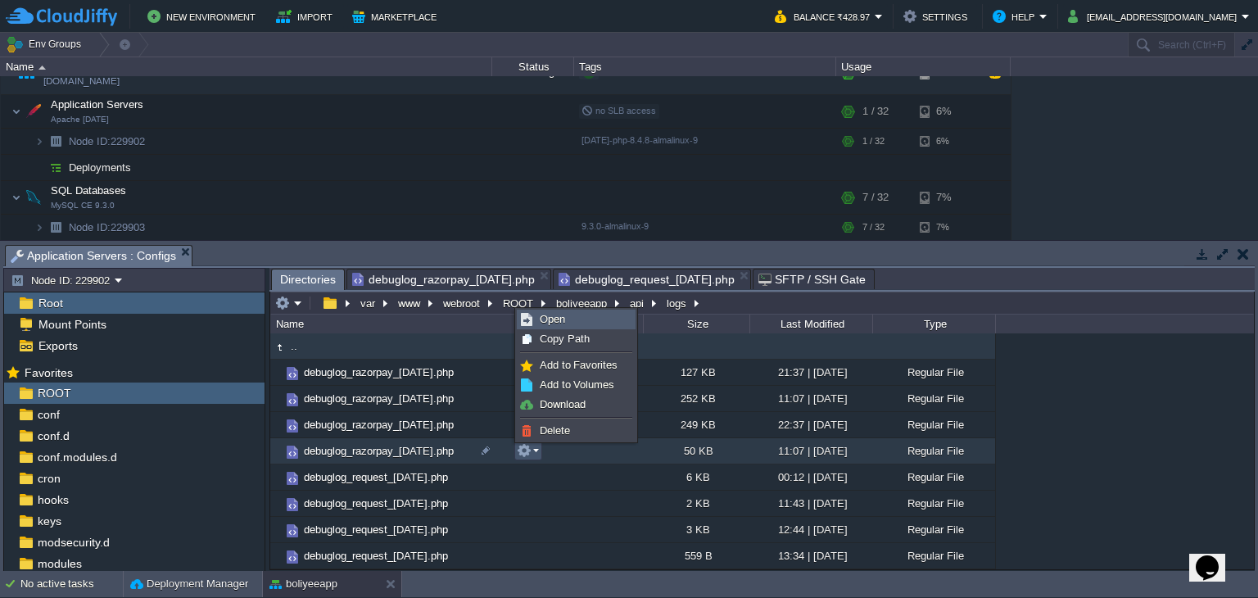
click at [545, 319] on span "Open" at bounding box center [552, 319] width 25 height 12
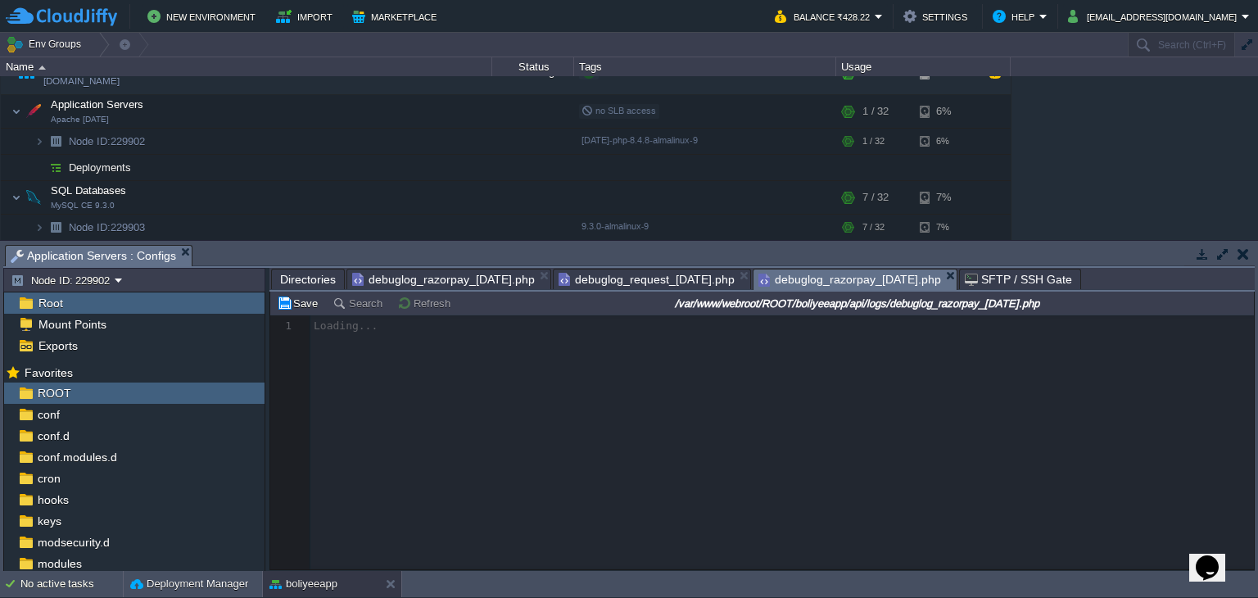
scroll to position [5, 0]
